Goal: Download file/media

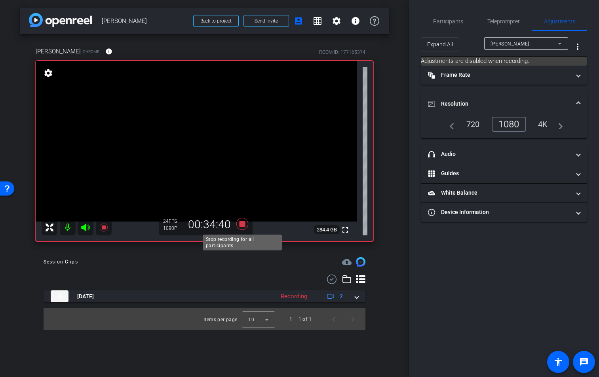
click at [243, 224] on icon at bounding box center [242, 224] width 12 height 12
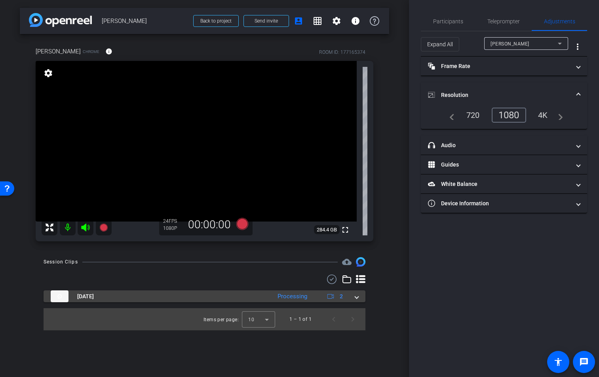
click at [358, 298] on span at bounding box center [356, 297] width 3 height 8
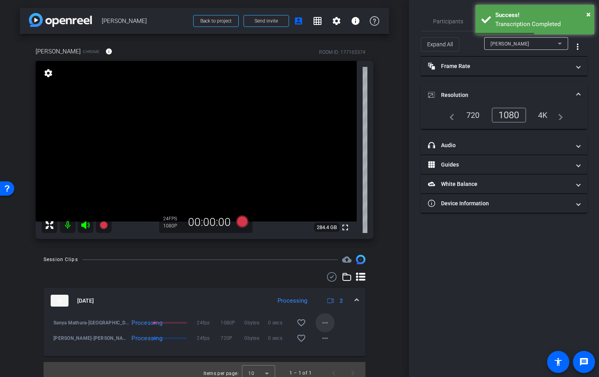
click at [323, 325] on mat-icon "more_horiz" at bounding box center [324, 322] width 9 height 9
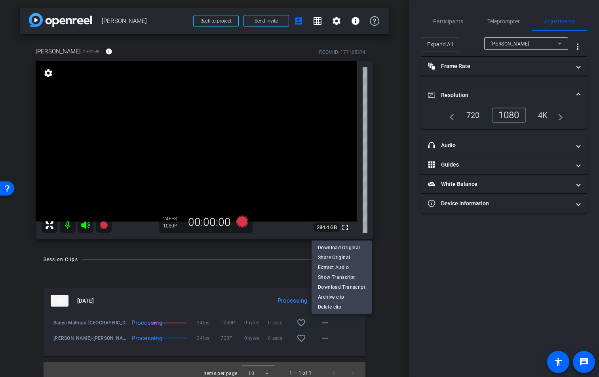
click at [377, 334] on div at bounding box center [299, 188] width 599 height 377
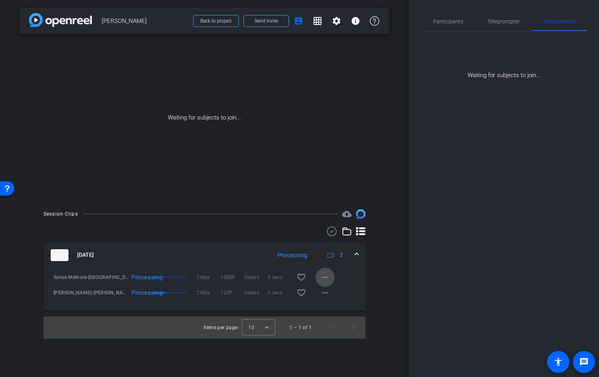
click at [325, 277] on mat-icon "more_horiz" at bounding box center [324, 277] width 9 height 9
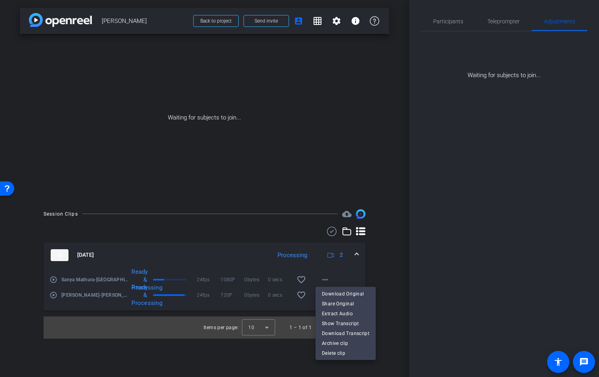
click at [268, 268] on div at bounding box center [299, 188] width 599 height 377
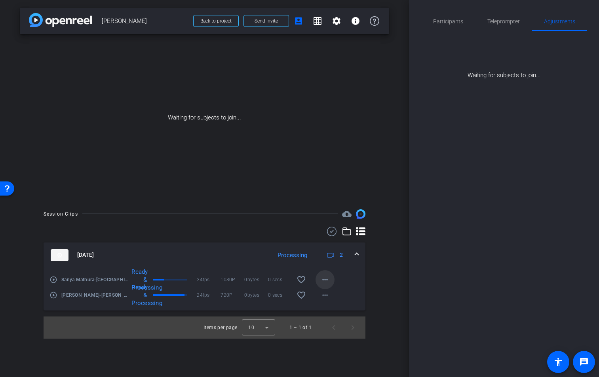
click at [330, 281] on mat-icon "more_horiz" at bounding box center [324, 279] width 9 height 9
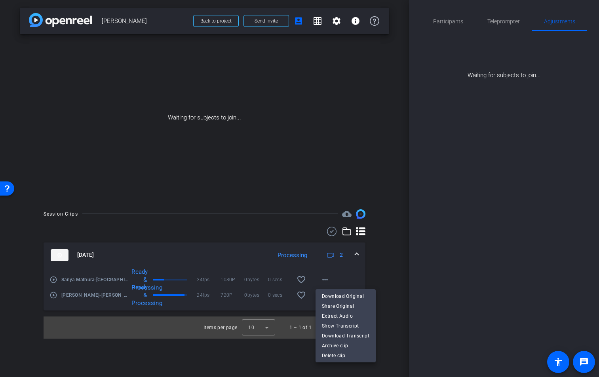
click at [458, 21] on div at bounding box center [299, 188] width 599 height 377
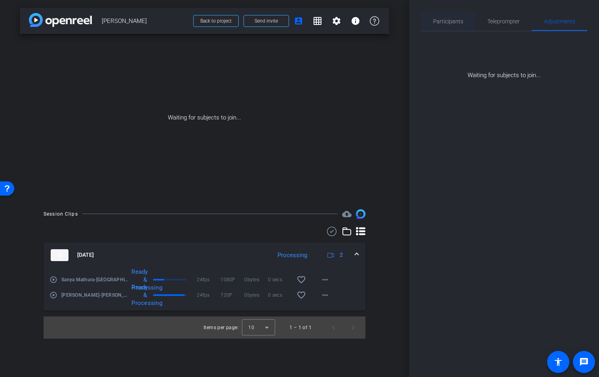
click at [444, 23] on span "Participants" at bounding box center [448, 22] width 30 height 6
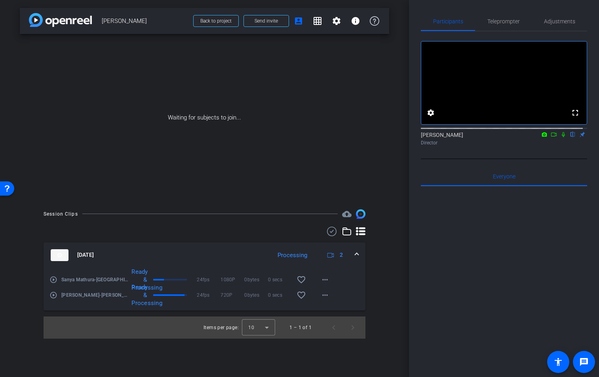
click at [551, 137] on icon at bounding box center [554, 135] width 6 height 6
click at [570, 137] on icon at bounding box center [573, 135] width 6 height 6
click at [324, 281] on mat-icon "more_horiz" at bounding box center [324, 279] width 9 height 9
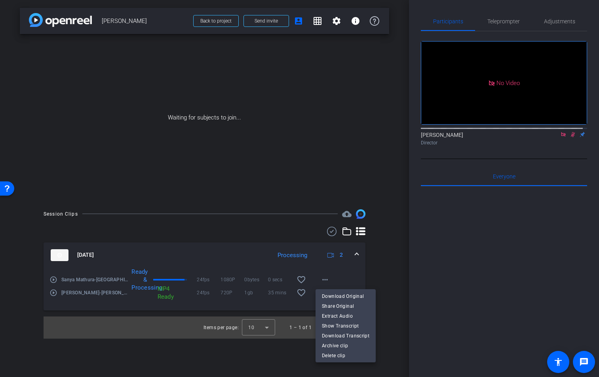
click at [321, 279] on div at bounding box center [299, 188] width 599 height 377
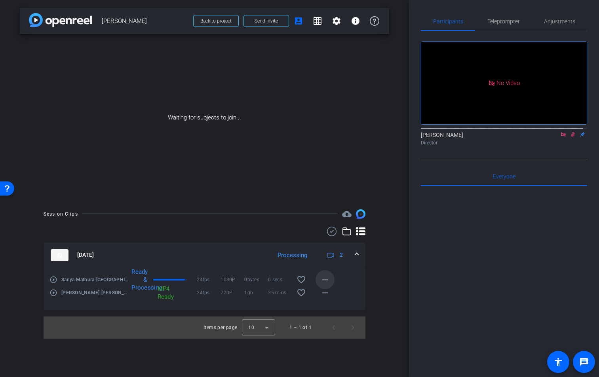
click at [325, 280] on mat-icon "more_horiz" at bounding box center [324, 279] width 9 height 9
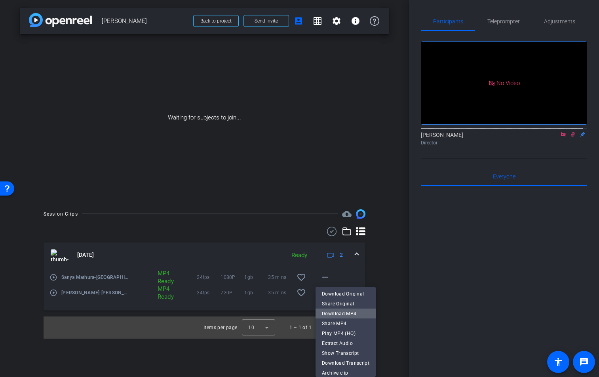
click at [350, 313] on span "Download MP4" at bounding box center [345, 313] width 47 height 9
